Goal: Information Seeking & Learning: Learn about a topic

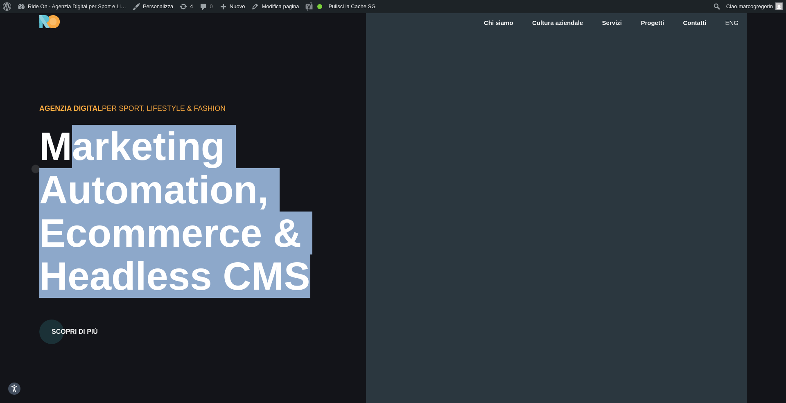
drag, startPoint x: 300, startPoint y: 278, endPoint x: 36, endPoint y: 156, distance: 291.5
click at [36, 156] on div "Agenzia Digital per Sport, Lifestyle & Fashion Marketing Automation, Ecommerce …" at bounding box center [393, 214] width 786 height 403
copy h2 "Marketing Automation, Ecommerce & Headless CMS"
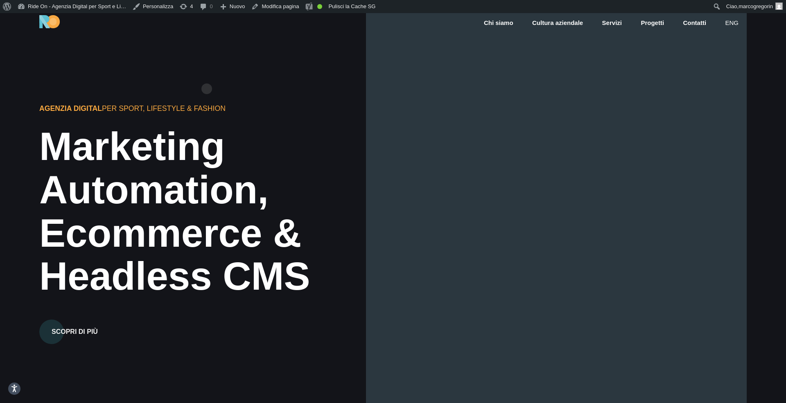
click at [249, 54] on div "Agenzia Digital per Sport, Lifestyle & Fashion Marketing Automation, Ecommerce …" at bounding box center [392, 214] width 707 height 403
click at [482, 45] on div at bounding box center [556, 214] width 381 height 403
click at [677, 54] on div at bounding box center [556, 214] width 381 height 403
click at [692, 53] on div at bounding box center [556, 214] width 381 height 403
click at [697, 75] on div at bounding box center [556, 214] width 381 height 403
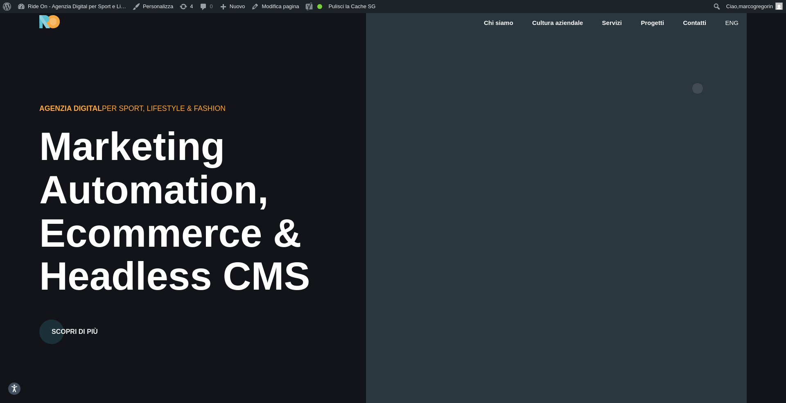
click at [697, 75] on div at bounding box center [556, 214] width 381 height 403
click at [698, 80] on div at bounding box center [556, 214] width 381 height 403
click at [698, 79] on div at bounding box center [556, 214] width 381 height 403
click at [694, 94] on div at bounding box center [556, 214] width 381 height 403
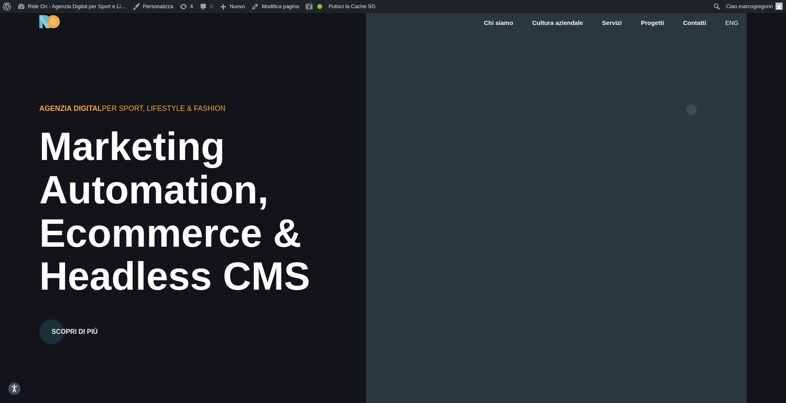
click at [690, 97] on div at bounding box center [556, 214] width 381 height 403
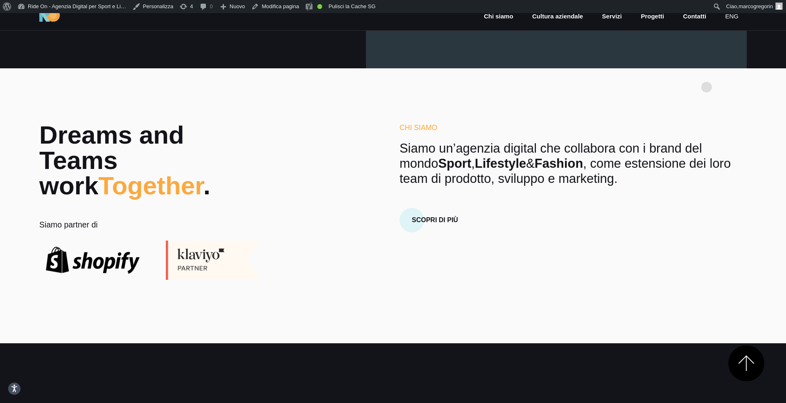
scroll to position [371, 0]
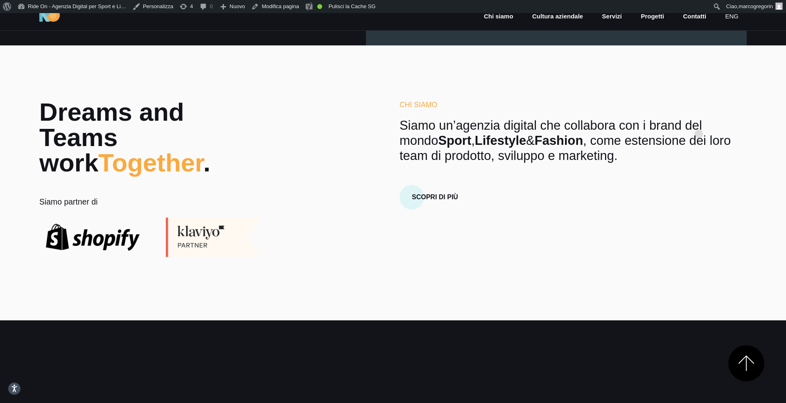
click at [698, 121] on div "Chi Siamo Siamo un’agenzia digital che collabora con i brand del mondo Sport , …" at bounding box center [572, 154] width 347 height 110
click at [695, 124] on p "Siamo un’agenzia digital che collabora con i brand del mondo Sport , Lifestyle …" at bounding box center [572, 140] width 347 height 45
click at [703, 56] on section "Dreams and Teams work Together . Siamo partner di Chi Siamo Siamo un’agenzia di…" at bounding box center [393, 182] width 786 height 275
click at [700, 88] on section "Dreams and Teams work Together . Siamo partner di Chi Siamo Siamo un’agenzia di…" at bounding box center [393, 182] width 786 height 275
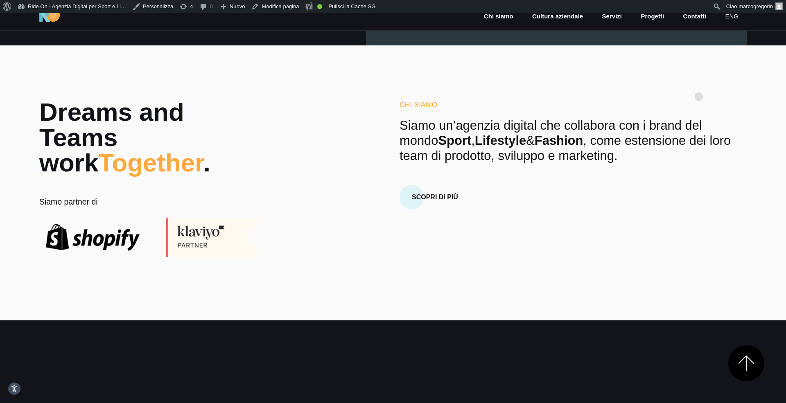
click at [698, 83] on section "Dreams and Teams work Together . Siamo partner di Chi Siamo Siamo un’agenzia di…" at bounding box center [393, 182] width 786 height 275
click at [680, 94] on section "Dreams and Teams work Together . Siamo partner di Chi Siamo Siamo un’agenzia di…" at bounding box center [393, 182] width 786 height 275
click at [680, 106] on h6 "Chi Siamo" at bounding box center [572, 104] width 347 height 11
click at [687, 98] on section "Dreams and Teams work Together . Siamo partner di Chi Siamo Siamo un’agenzia di…" at bounding box center [393, 182] width 786 height 275
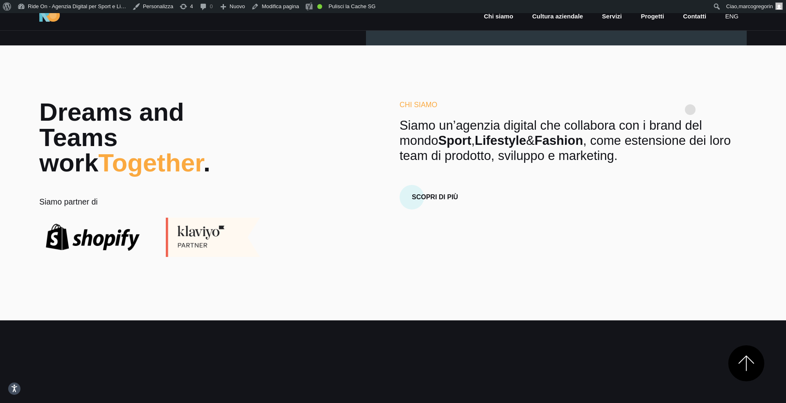
click at [690, 96] on section "Dreams and Teams work Together . Siamo partner di Chi Siamo Siamo un’agenzia di…" at bounding box center [393, 182] width 786 height 275
click at [696, 93] on section "Dreams and Teams work Together . Siamo partner di Chi Siamo Siamo un’agenzia di…" at bounding box center [393, 182] width 786 height 275
click at [703, 85] on section "Dreams and Teams work Together . Siamo partner di Chi Siamo Siamo un’agenzia di…" at bounding box center [393, 182] width 786 height 275
click at [692, 95] on section "Dreams and Teams work Together . Siamo partner di Chi Siamo Siamo un’agenzia di…" at bounding box center [393, 182] width 786 height 275
click at [698, 84] on section "Dreams and Teams work Together . Siamo partner di Chi Siamo Siamo un’agenzia di…" at bounding box center [393, 182] width 786 height 275
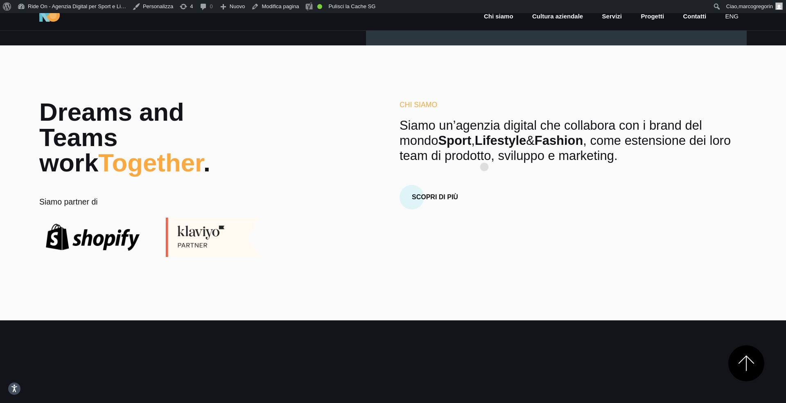
click at [484, 154] on p "Siamo un’agenzia digital che collabora con i brand del mondo Sport , Lifestyle …" at bounding box center [572, 140] width 347 height 45
